Goal: Transaction & Acquisition: Purchase product/service

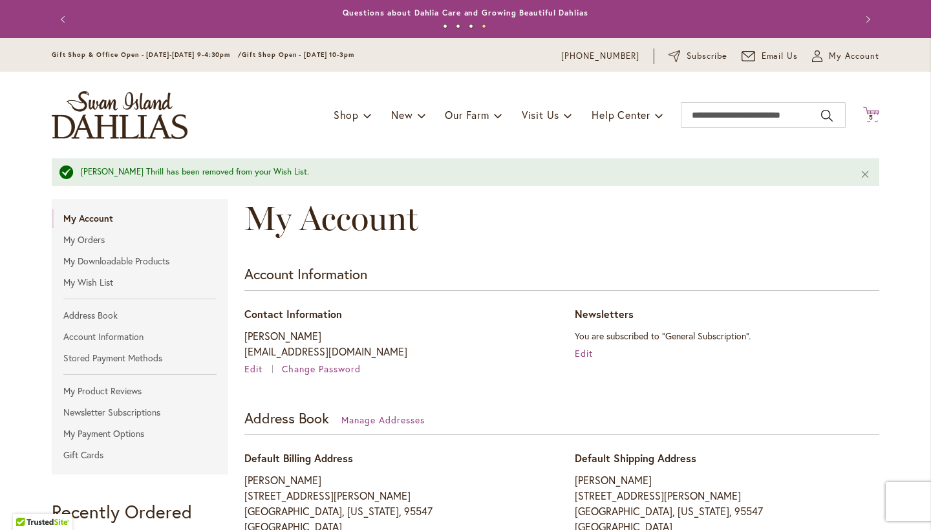
click at [874, 116] on span "5 5 items" at bounding box center [871, 117] width 13 height 6
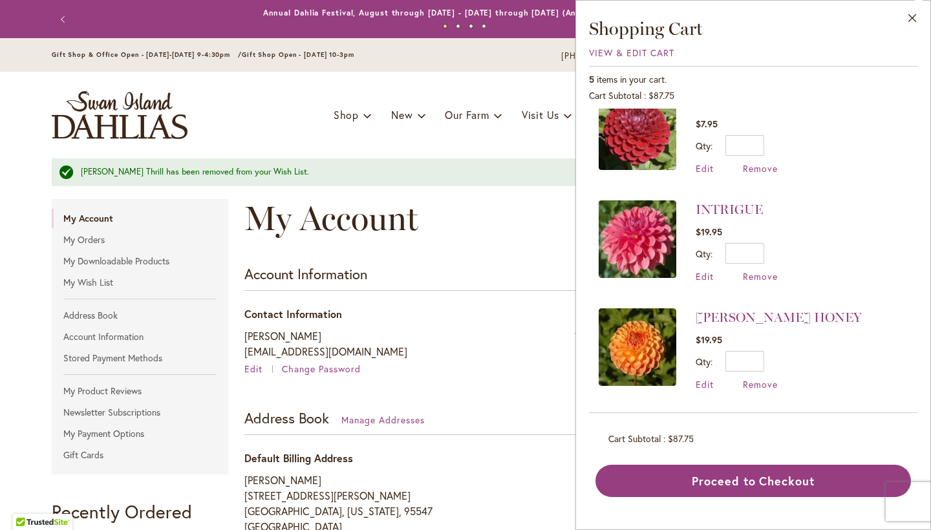
scroll to position [25, 0]
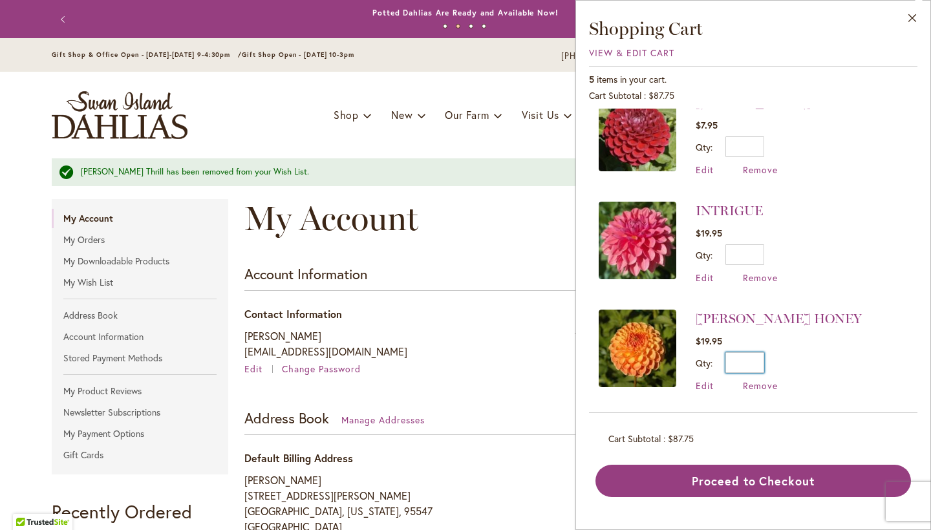
drag, startPoint x: 759, startPoint y: 358, endPoint x: 733, endPoint y: 361, distance: 26.0
click at [733, 361] on input "*" at bounding box center [744, 362] width 39 height 21
type input "*"
click at [809, 368] on span "Update" at bounding box center [804, 367] width 28 height 9
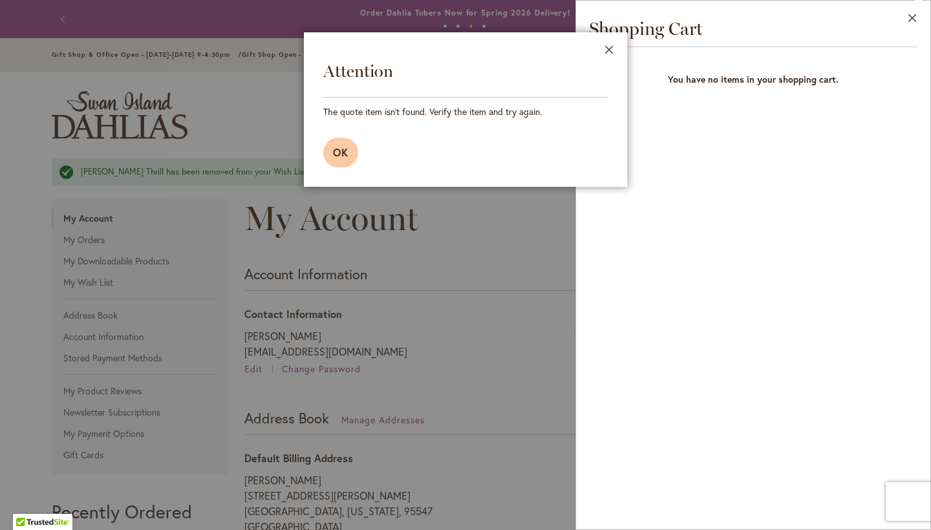
click at [343, 149] on span "OK" at bounding box center [341, 152] width 16 height 14
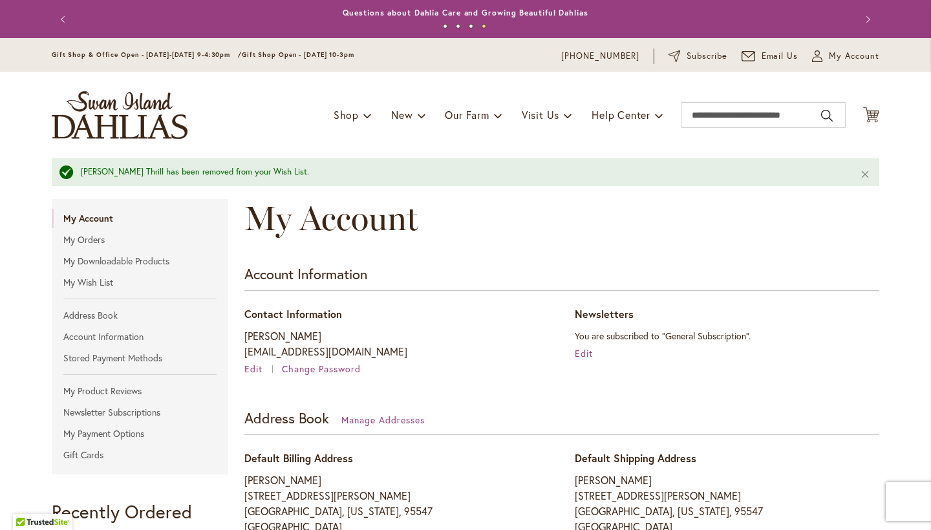
scroll to position [0, 0]
click at [873, 114] on icon at bounding box center [871, 115] width 16 height 16
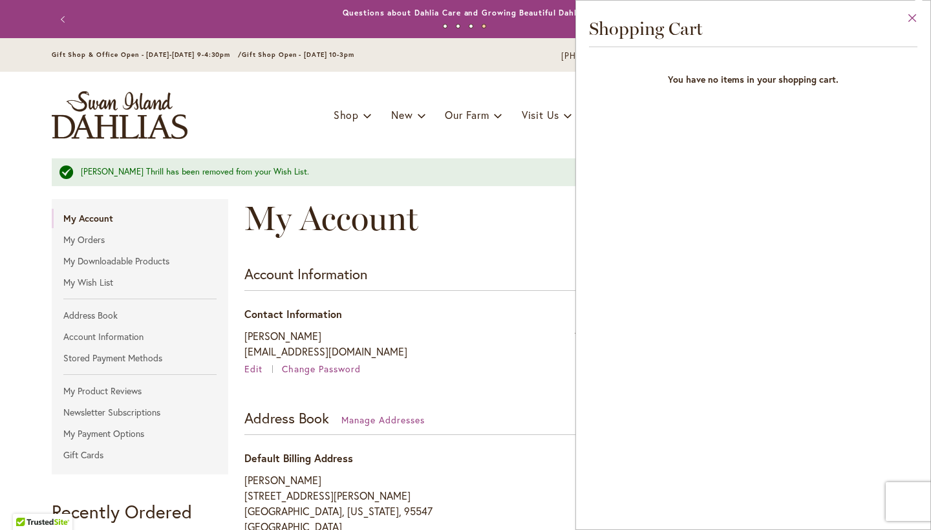
click at [914, 16] on button "Close" at bounding box center [912, 21] width 36 height 41
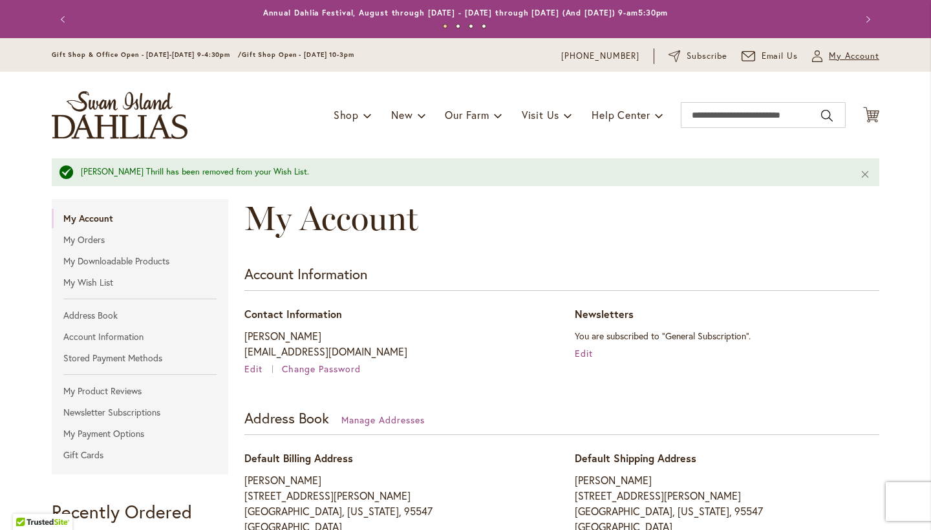
click at [852, 53] on span "My Account" at bounding box center [854, 56] width 50 height 13
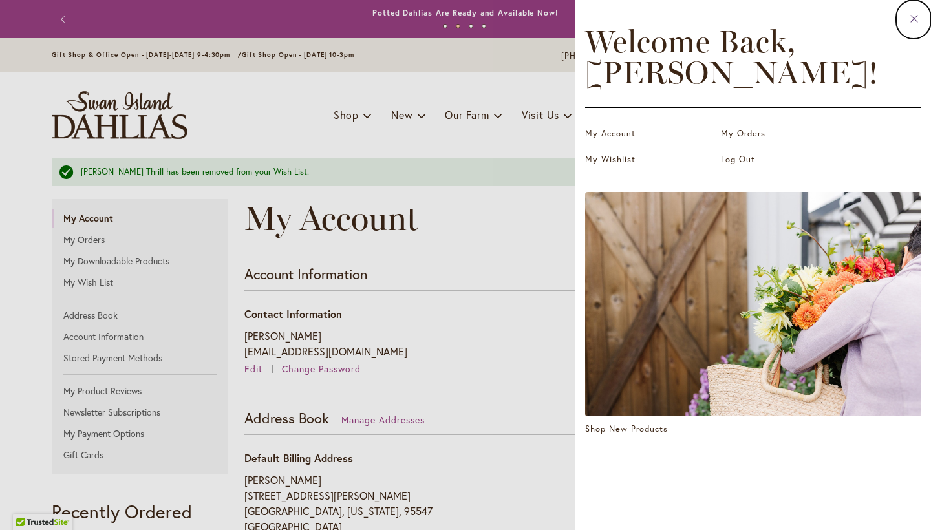
click at [913, 18] on icon at bounding box center [913, 18] width 7 height 7
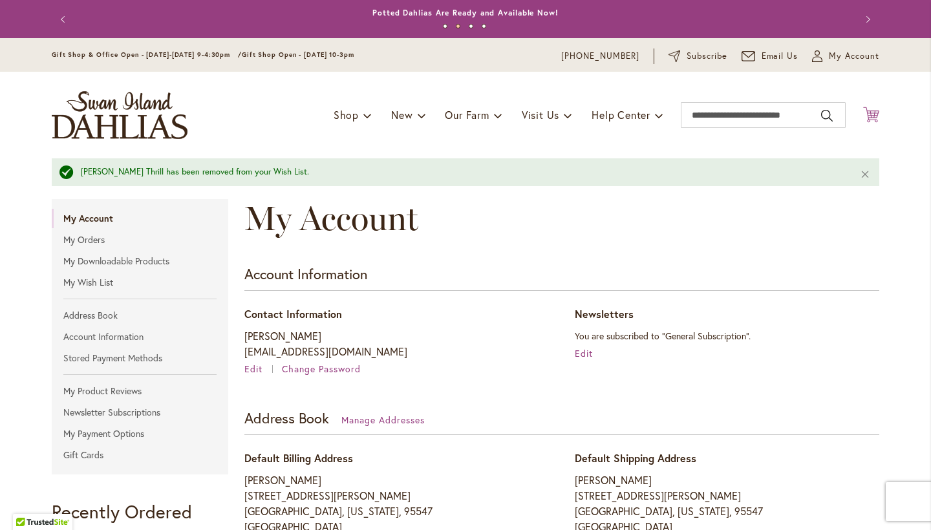
click at [872, 116] on icon "Cart .cls-1 { fill: #231f20; }" at bounding box center [871, 115] width 16 height 16
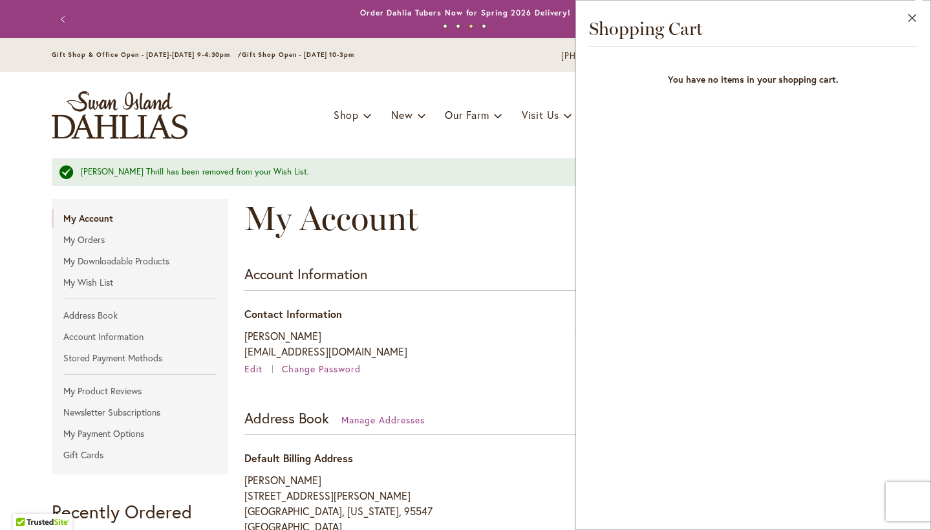
click at [399, 171] on div "Otto's Thrill has been removed from your Wish List." at bounding box center [460, 172] width 759 height 12
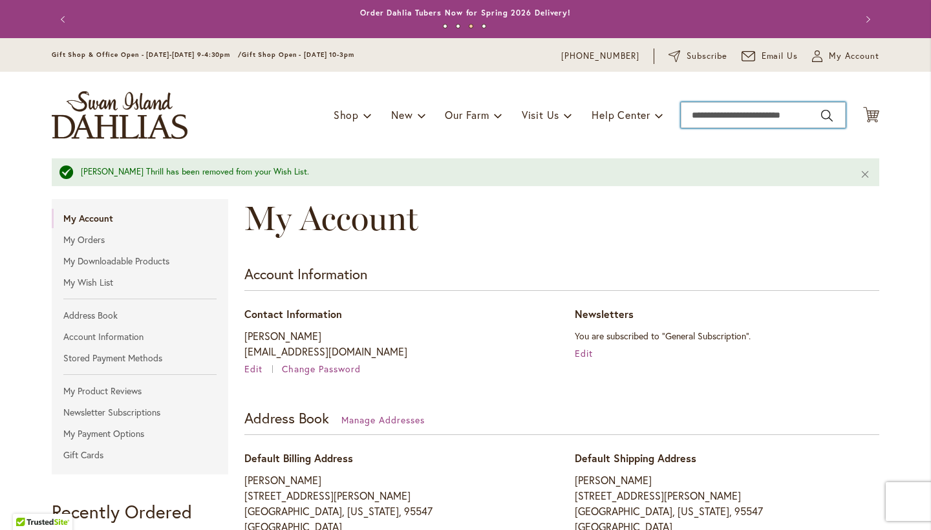
click at [700, 111] on input "Search" at bounding box center [763, 115] width 165 height 26
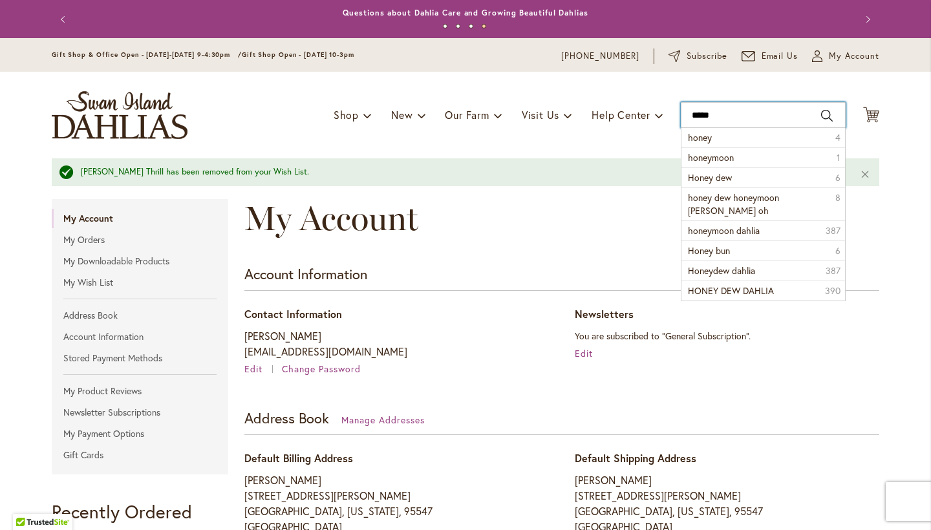
click at [688, 114] on input "*****" at bounding box center [763, 115] width 165 height 26
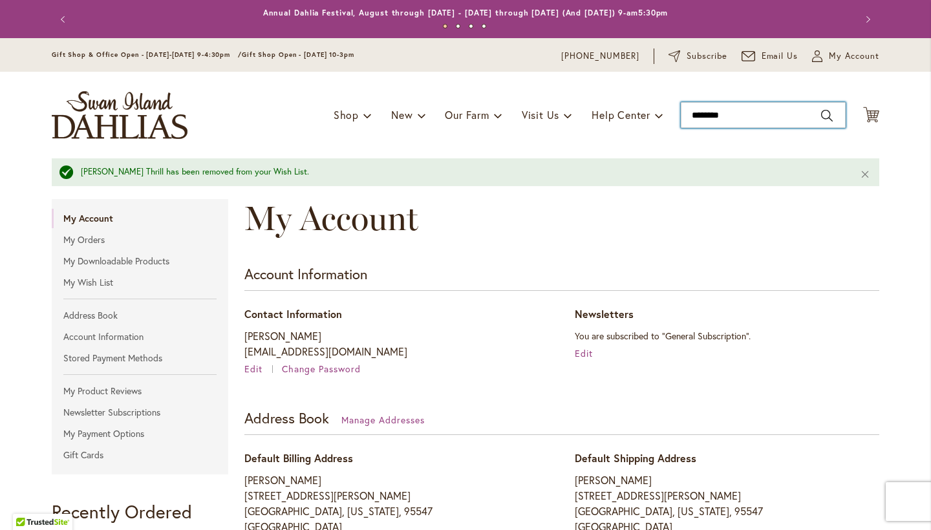
type input "*******"
click at [767, 114] on input "*******" at bounding box center [763, 115] width 165 height 26
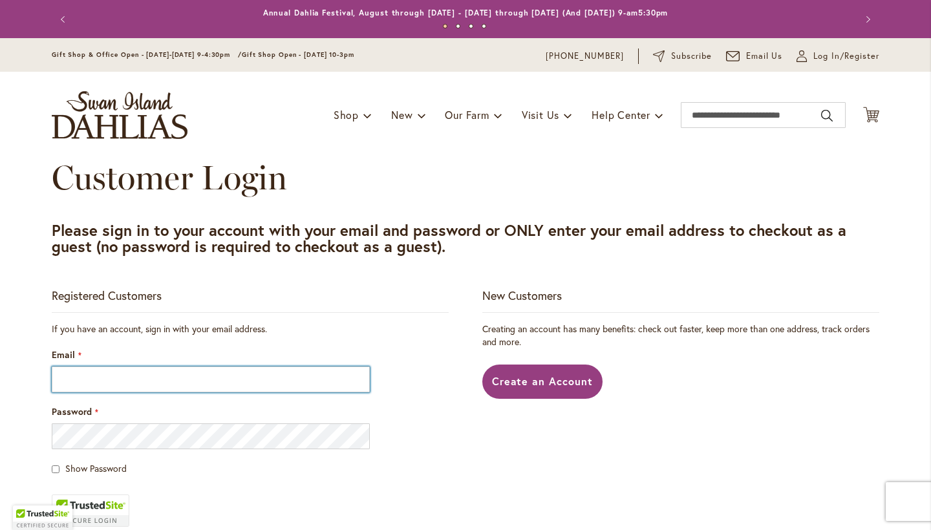
type input "**********"
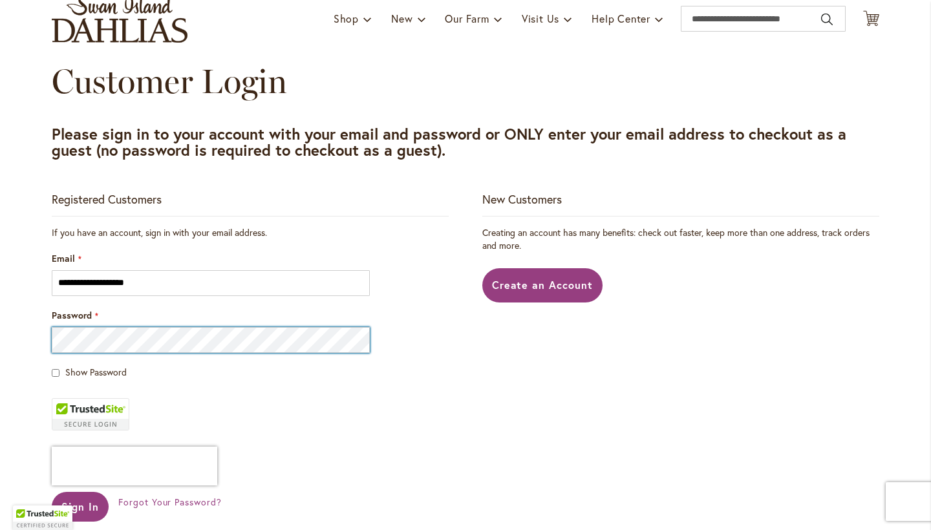
scroll to position [98, 0]
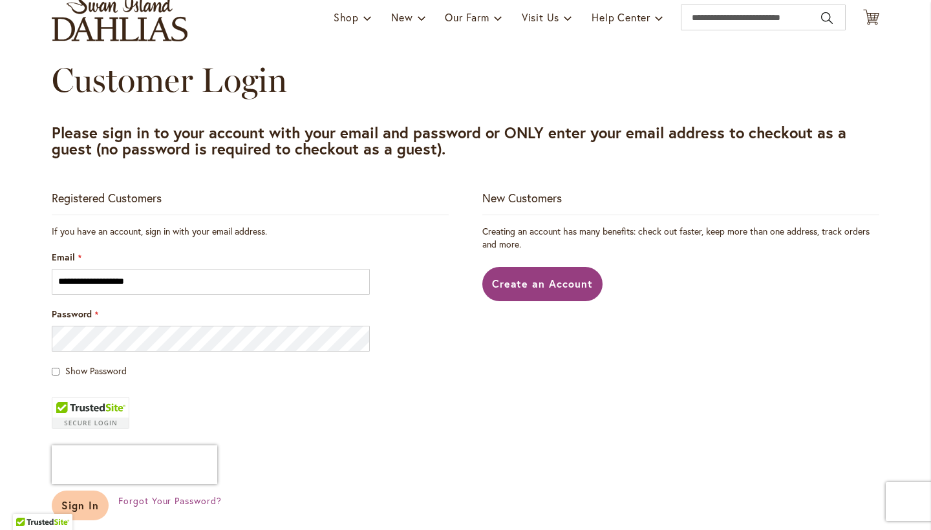
click at [87, 508] on span "Sign In" at bounding box center [79, 505] width 37 height 14
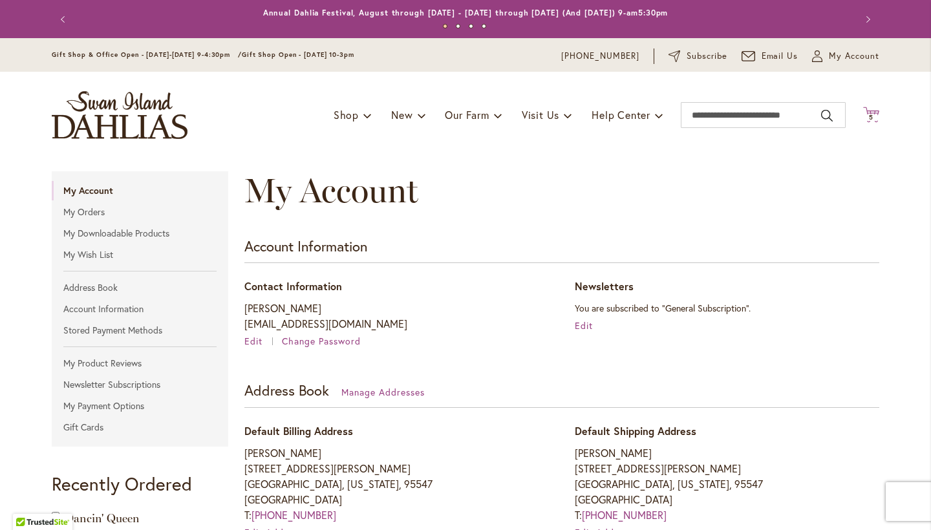
click at [872, 114] on span "5" at bounding box center [871, 117] width 5 height 8
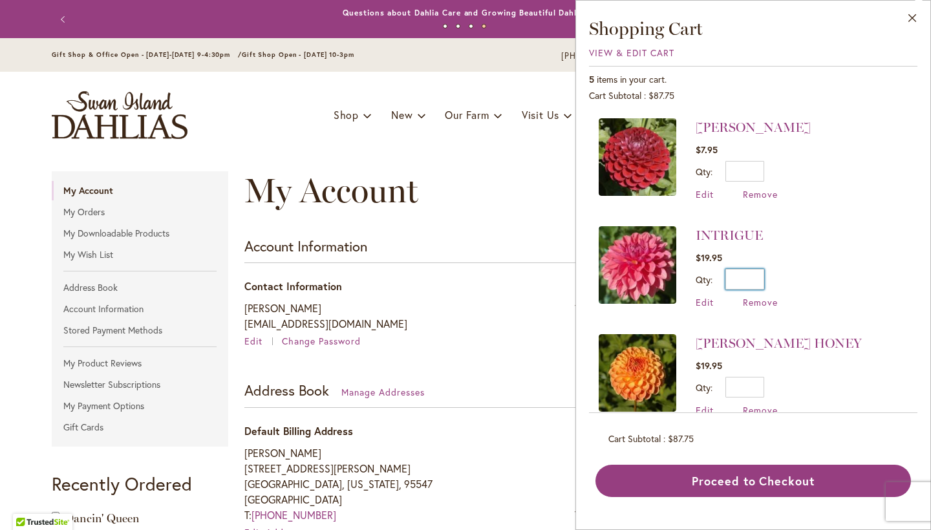
drag, startPoint x: 761, startPoint y: 277, endPoint x: 743, endPoint y: 280, distance: 18.3
click at [743, 280] on input "*" at bounding box center [744, 279] width 39 height 21
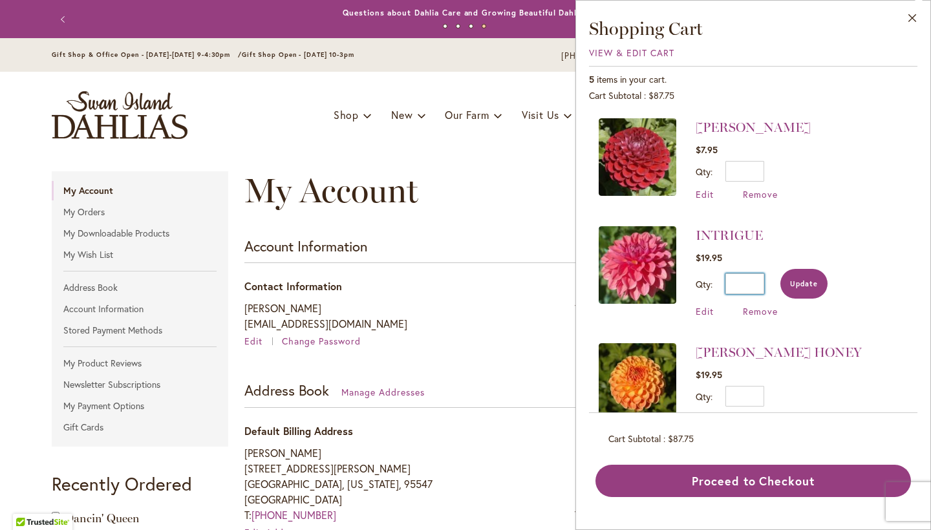
type input "*"
click at [806, 283] on span "Update" at bounding box center [804, 283] width 28 height 9
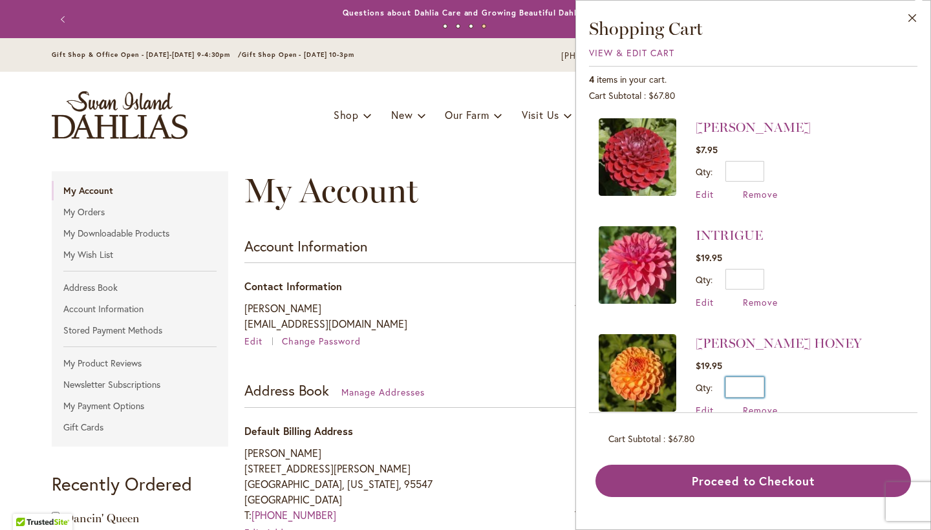
drag, startPoint x: 760, startPoint y: 386, endPoint x: 748, endPoint y: 386, distance: 12.3
click at [748, 386] on input "*" at bounding box center [744, 387] width 39 height 21
type input "*"
click at [805, 391] on span "Update" at bounding box center [804, 391] width 28 height 9
